Goal: Transaction & Acquisition: Subscribe to service/newsletter

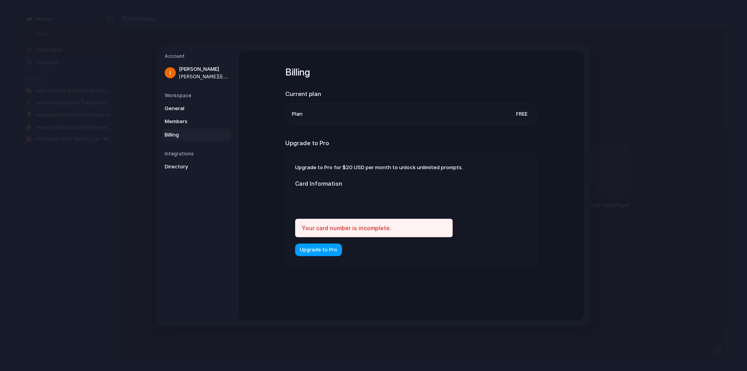
click at [307, 247] on span "Upgrade to Pro" at bounding box center [318, 250] width 37 height 8
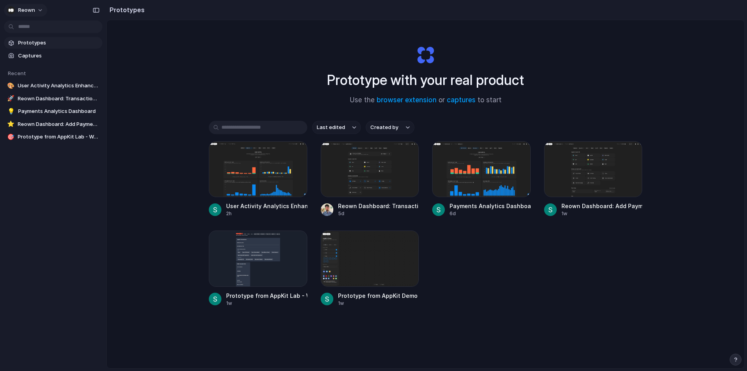
click at [39, 8] on button "Reown" at bounding box center [25, 10] width 43 height 13
click at [29, 24] on li "Settings" at bounding box center [38, 28] width 65 height 13
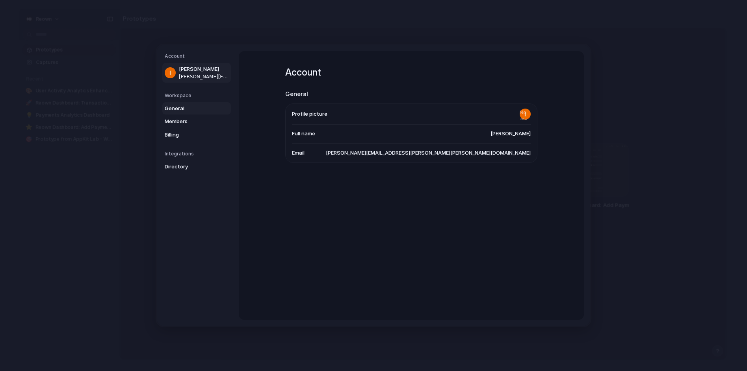
click at [176, 108] on span "General" at bounding box center [190, 109] width 50 height 8
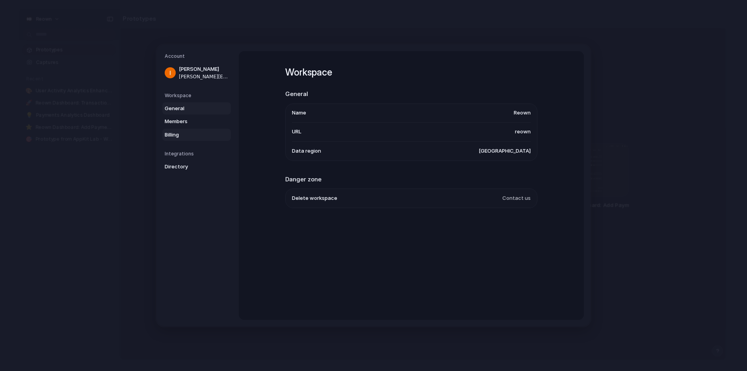
click at [177, 133] on span "Billing" at bounding box center [190, 135] width 50 height 8
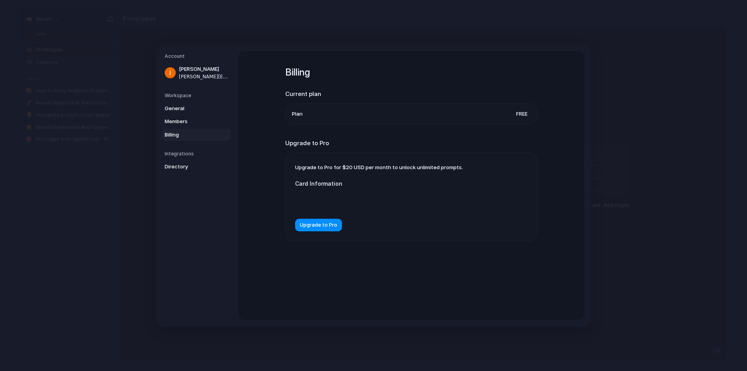
click at [323, 207] on div at bounding box center [374, 201] width 158 height 20
click at [309, 226] on span "Upgrade to Pro" at bounding box center [318, 225] width 37 height 8
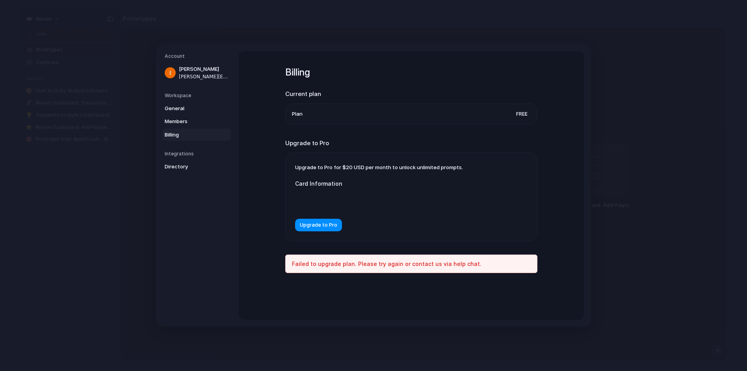
click at [201, 241] on nav "Account [PERSON_NAME] [PERSON_NAME][EMAIL_ADDRESS][PERSON_NAME][PERSON_NAME][DO…" at bounding box center [198, 186] width 82 height 282
